Goal: Task Accomplishment & Management: Use online tool/utility

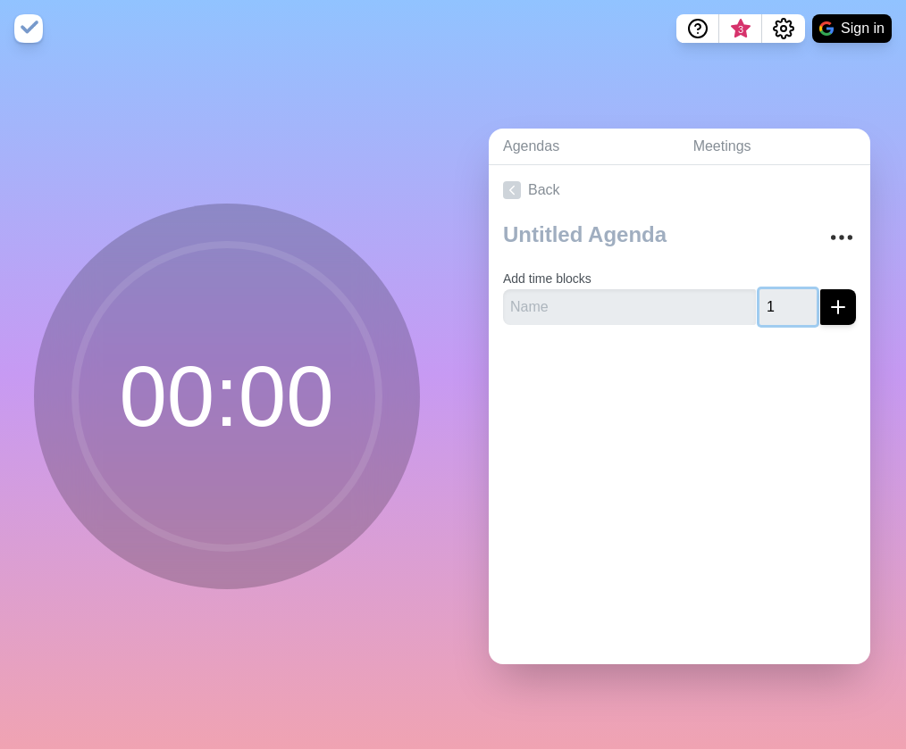
click at [802, 300] on input "1" at bounding box center [787, 307] width 57 height 36
click at [805, 301] on input "2" at bounding box center [787, 307] width 57 height 36
click at [805, 301] on input "3" at bounding box center [787, 307] width 57 height 36
click at [805, 301] on input "4" at bounding box center [787, 307] width 57 height 36
click at [805, 301] on input "5" at bounding box center [787, 307] width 57 height 36
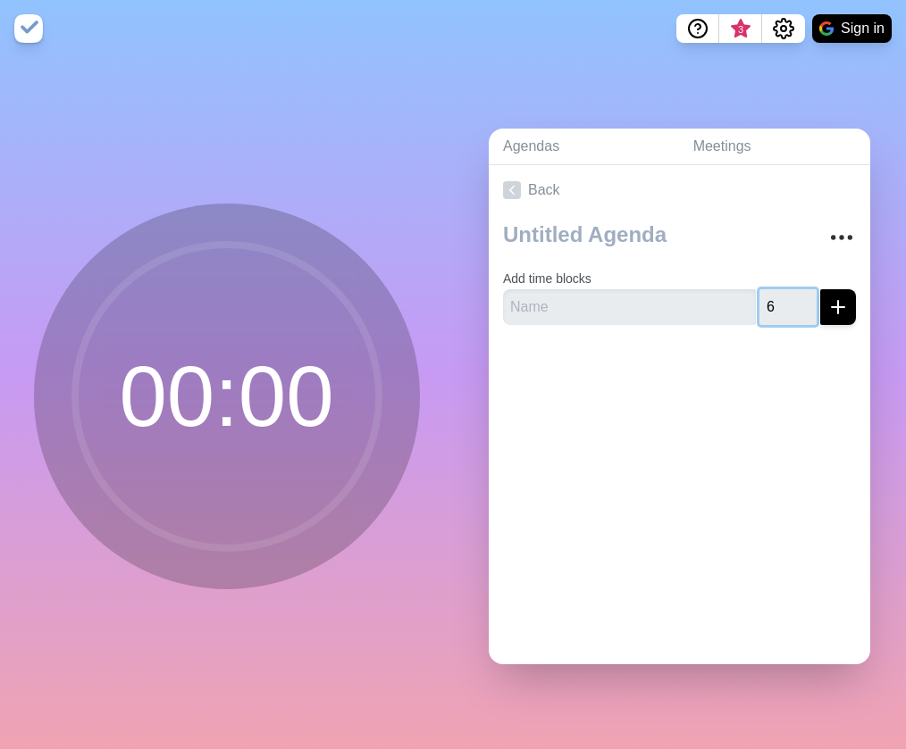
click at [807, 301] on input "6" at bounding box center [787, 307] width 57 height 36
click at [807, 301] on input "7" at bounding box center [787, 307] width 57 height 36
type input "8"
click at [807, 301] on input "8" at bounding box center [787, 307] width 57 height 36
click at [838, 301] on line "submit" at bounding box center [838, 307] width 0 height 13
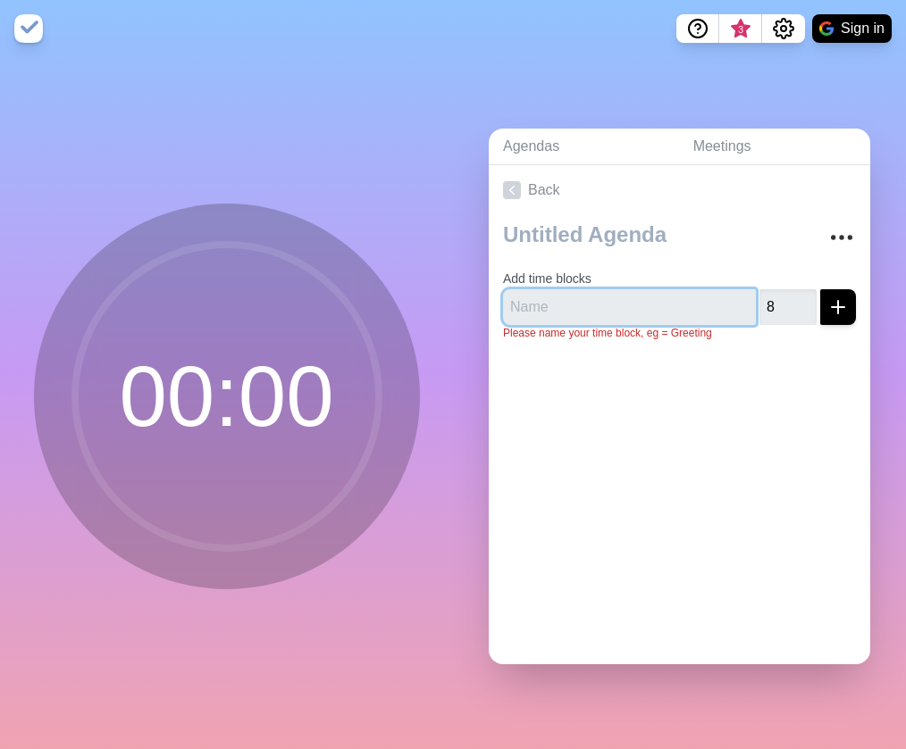
click at [697, 315] on input "text" at bounding box center [629, 307] width 253 height 36
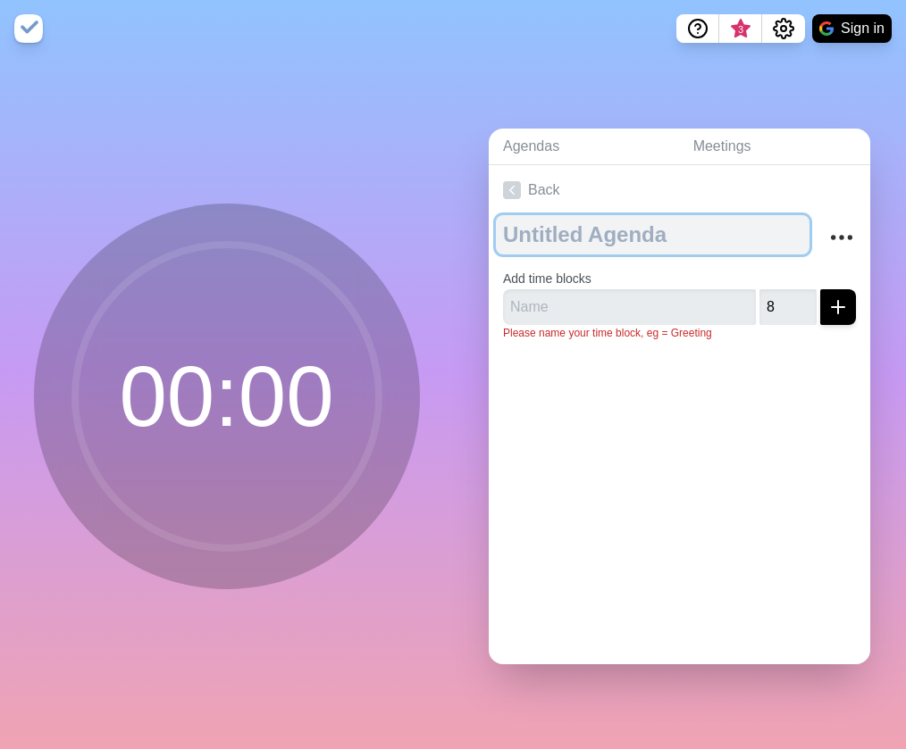
click at [672, 224] on textarea at bounding box center [652, 234] width 313 height 39
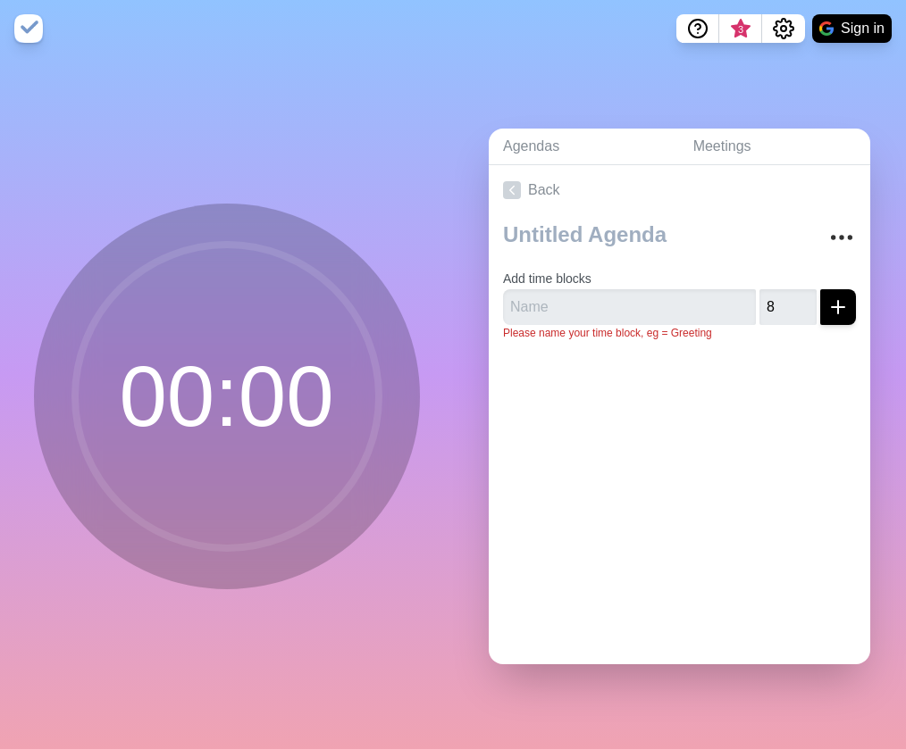
click at [253, 414] on circle at bounding box center [227, 397] width 304 height 304
click at [525, 146] on link "Agendas" at bounding box center [584, 147] width 190 height 37
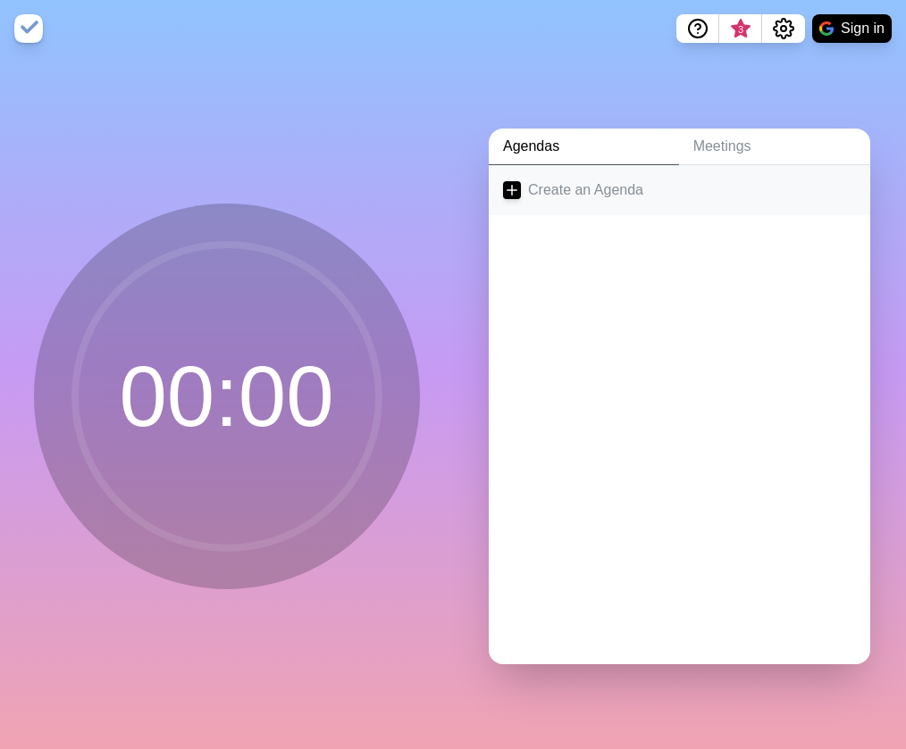
click at [515, 186] on icon at bounding box center [512, 190] width 18 height 18
